Goal: Task Accomplishment & Management: Complete application form

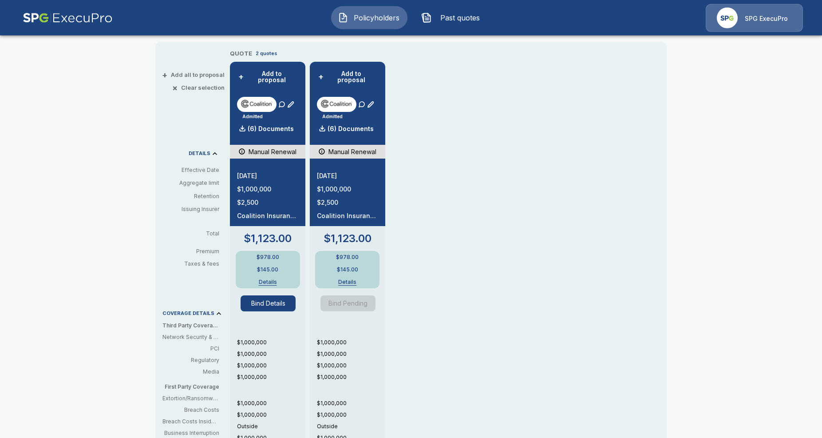
scroll to position [181, 0]
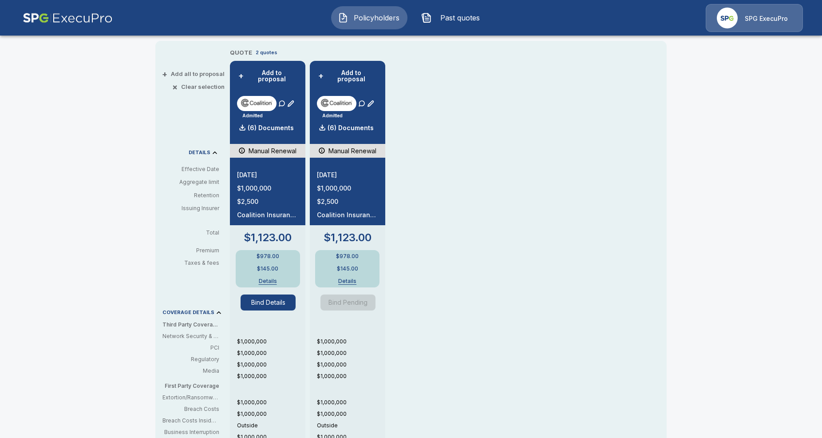
click at [525, 320] on div "QUOTE 2 quotes + Add to proposal Admitted (6) Documents Manual Renewal 11/15/20…" at bounding box center [430, 307] width 401 height 519
drag, startPoint x: 331, startPoint y: 301, endPoint x: 367, endPoint y: 301, distance: 35.9
click at [367, 301] on span "Bind Pending" at bounding box center [350, 302] width 61 height 16
click at [461, 283] on div "QUOTE 2 quotes + Add to proposal Admitted (6) Documents Manual Renewal 11/15/20…" at bounding box center [430, 307] width 401 height 519
drag, startPoint x: 333, startPoint y: 297, endPoint x: 373, endPoint y: 297, distance: 39.9
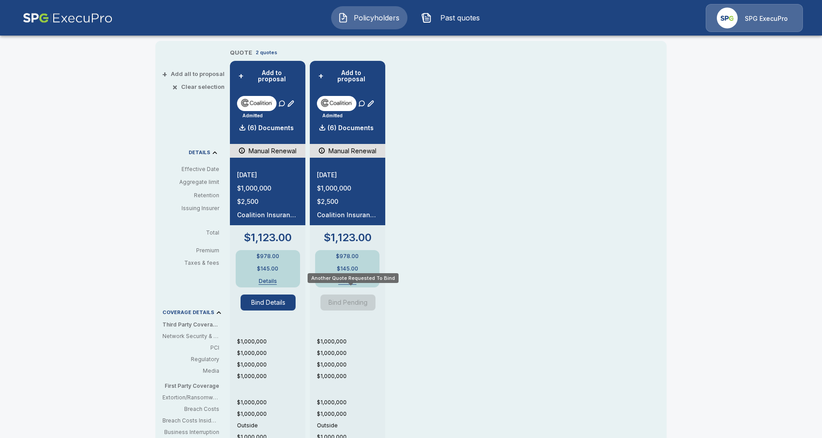
click at [373, 297] on span "Bind Pending" at bounding box center [350, 302] width 61 height 16
click at [426, 303] on div "QUOTE 2 quotes + Add to proposal Admitted (6) Documents Manual Renewal 11/15/20…" at bounding box center [430, 307] width 401 height 519
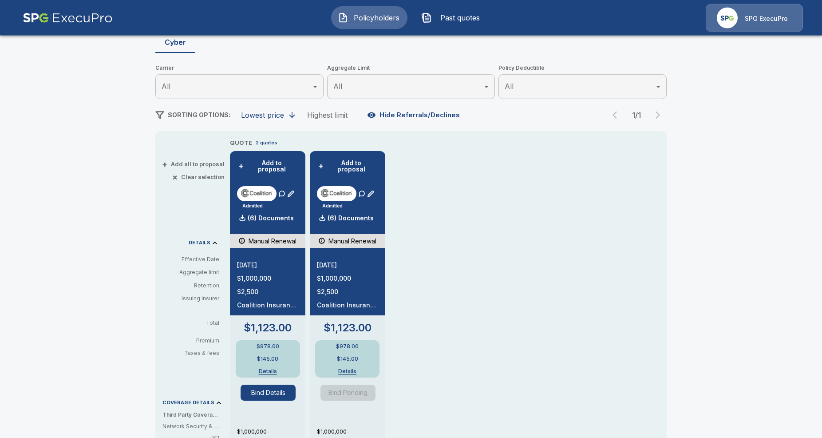
scroll to position [91, 0]
click at [438, 309] on div "QUOTE 2 quotes + Add to proposal Admitted (6) Documents Manual Renewal 11/15/20…" at bounding box center [430, 397] width 401 height 519
click at [252, 385] on button "Bind Details" at bounding box center [268, 393] width 55 height 16
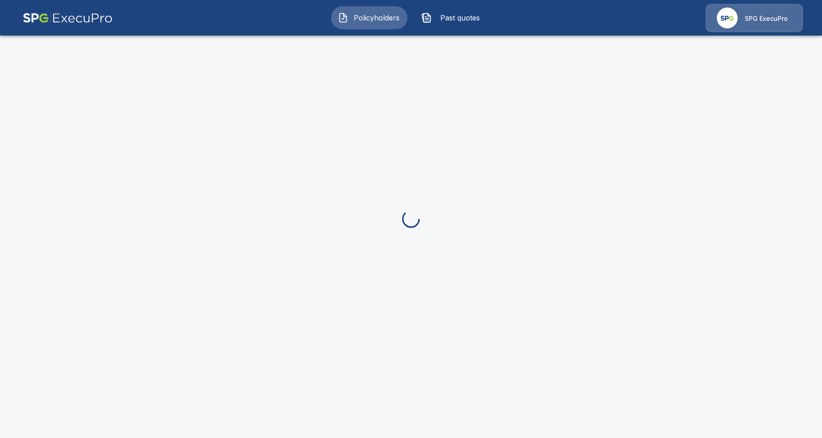
scroll to position [10, 0]
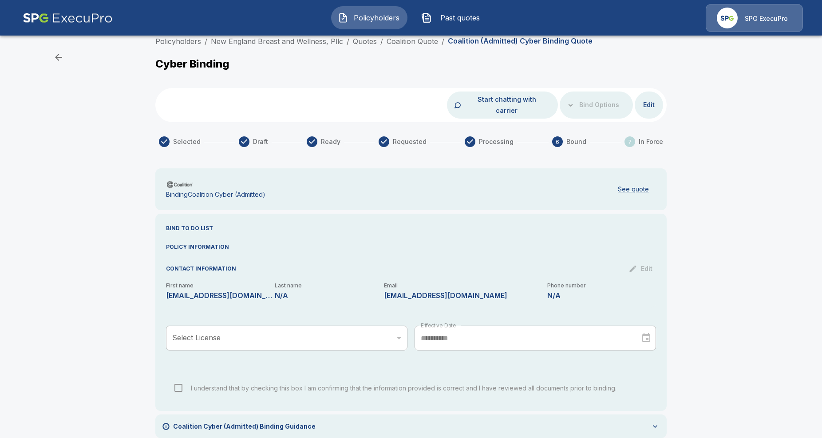
click at [64, 57] on button "button" at bounding box center [59, 57] width 18 height 18
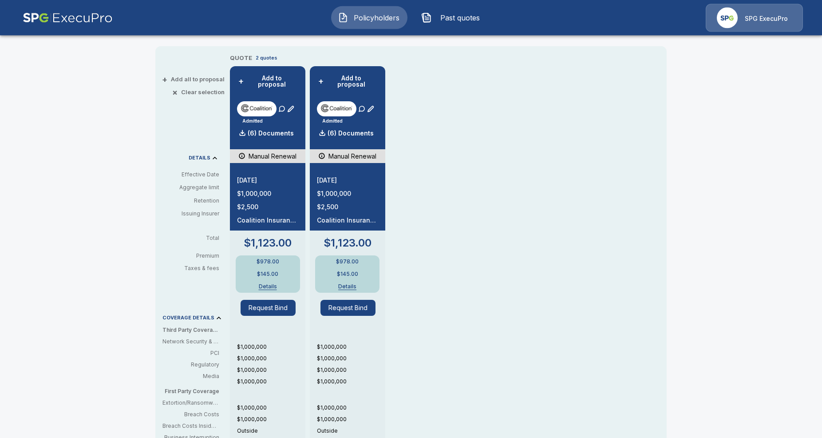
scroll to position [169, 0]
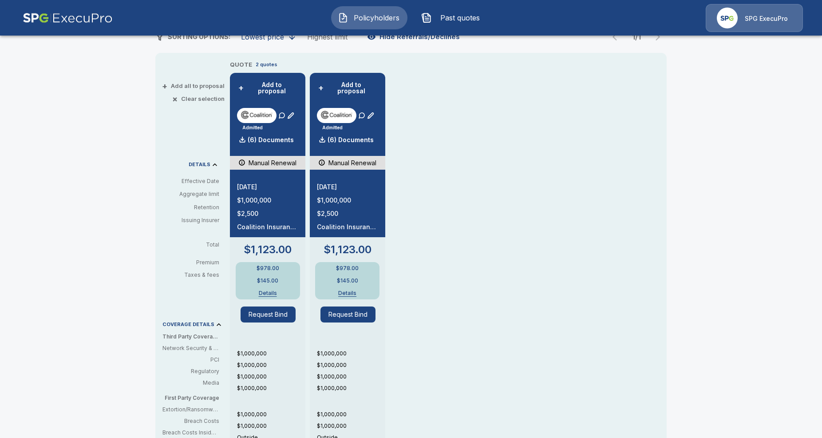
click at [454, 197] on div "QUOTE 2 quotes + Add to proposal Admitted (6) Documents Manual Renewal 11/15/20…" at bounding box center [430, 319] width 401 height 519
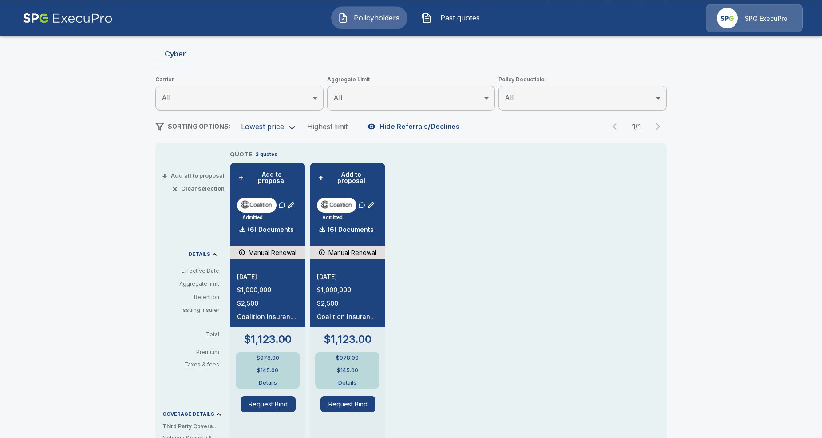
scroll to position [77, 0]
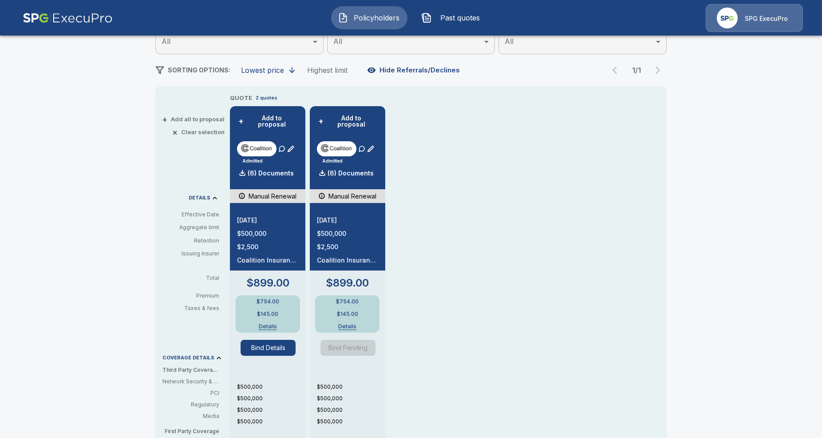
click at [272, 340] on button "Bind Details" at bounding box center [268, 347] width 55 height 16
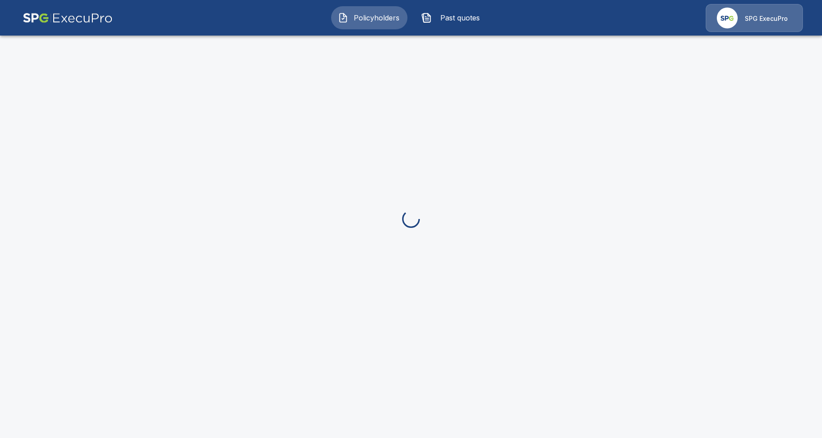
scroll to position [10, 0]
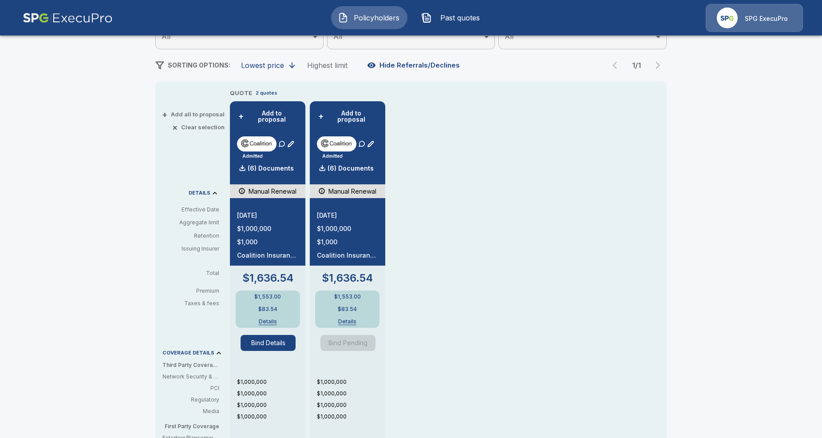
scroll to position [136, 0]
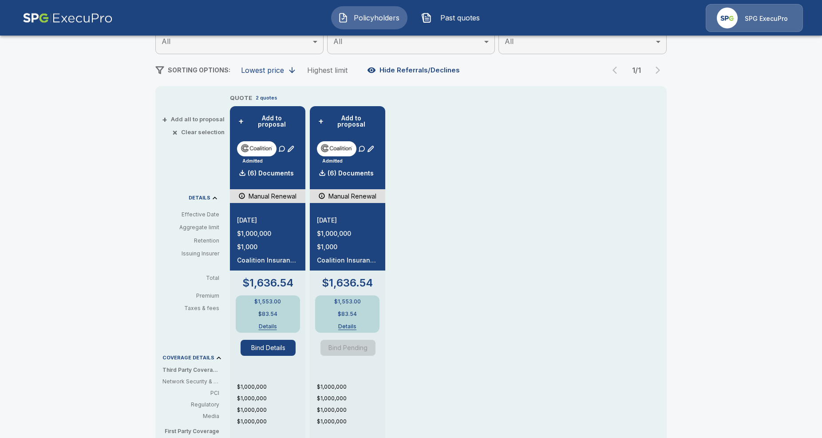
click at [268, 341] on button "Bind Details" at bounding box center [268, 347] width 55 height 16
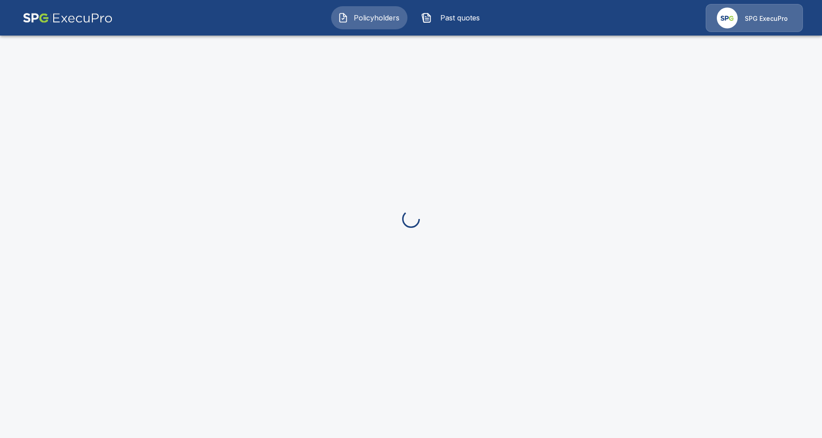
scroll to position [10, 0]
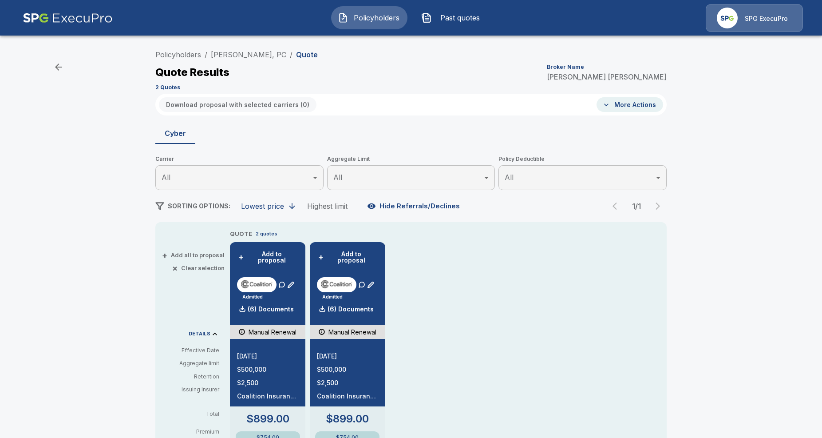
click at [256, 57] on link "Michael J. Collins, PC" at bounding box center [248, 54] width 75 height 9
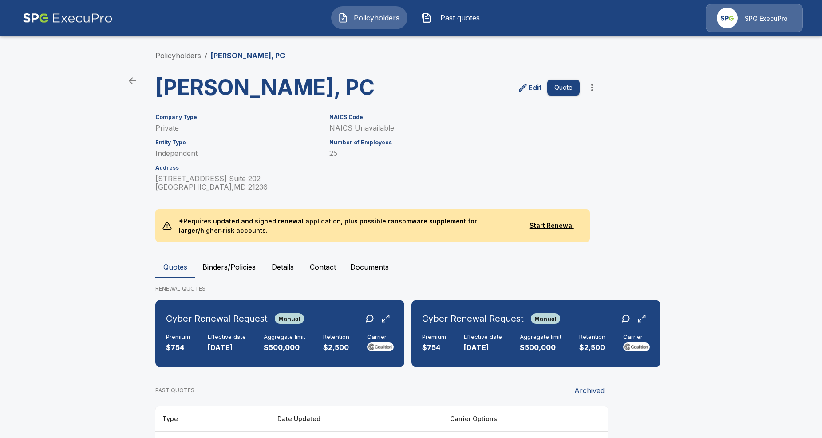
click at [242, 277] on button "Binders/Policies" at bounding box center [228, 266] width 67 height 21
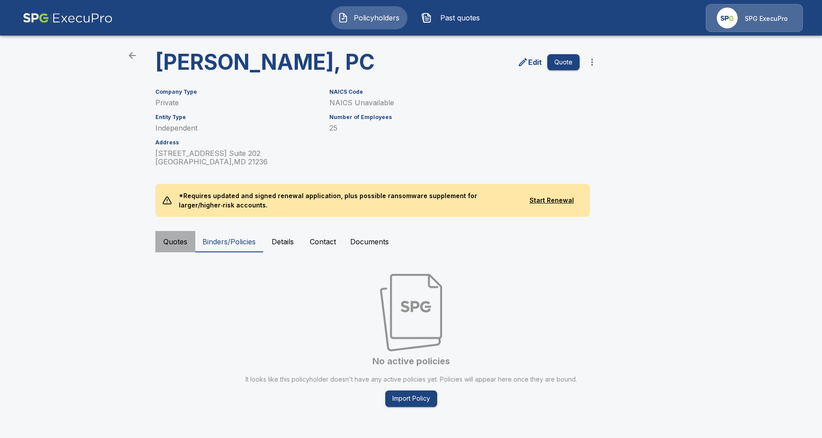
click at [177, 237] on button "Quotes" at bounding box center [175, 241] width 40 height 21
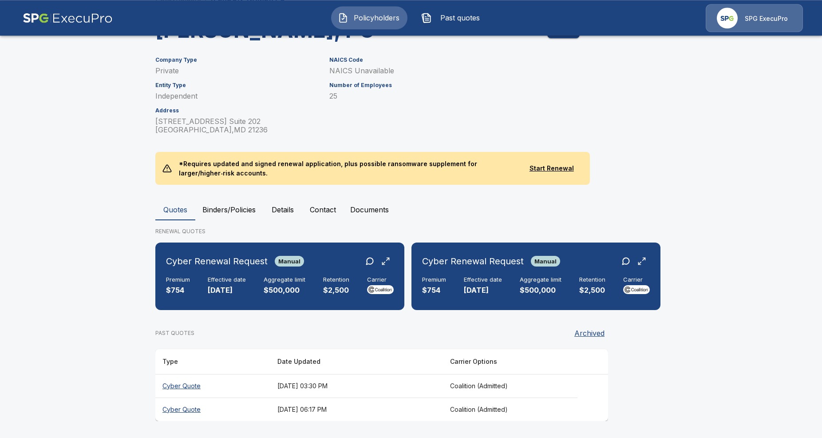
scroll to position [82, 0]
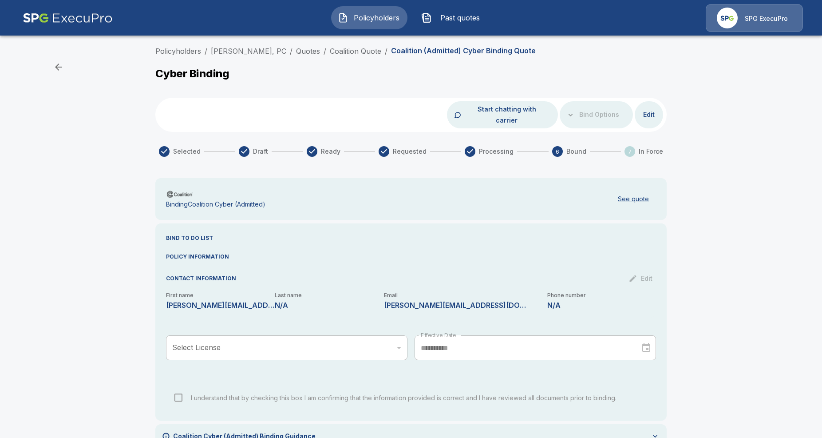
scroll to position [10, 0]
click at [697, 221] on div "**********" at bounding box center [411, 250] width 822 height 416
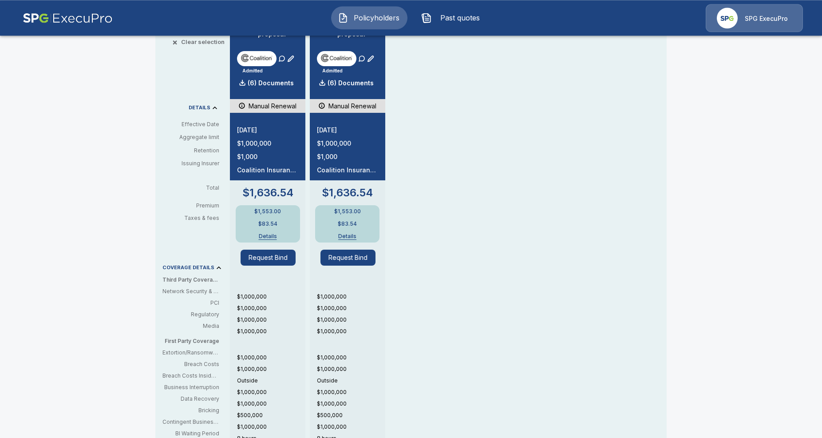
scroll to position [226, 0]
